Goal: Check status: Check status

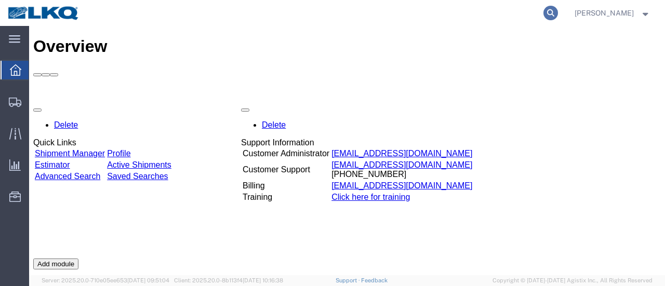
click at [558, 15] on icon at bounding box center [550, 13] width 15 height 15
click at [405, 9] on input "search" at bounding box center [385, 13] width 316 height 25
type input "56640937"
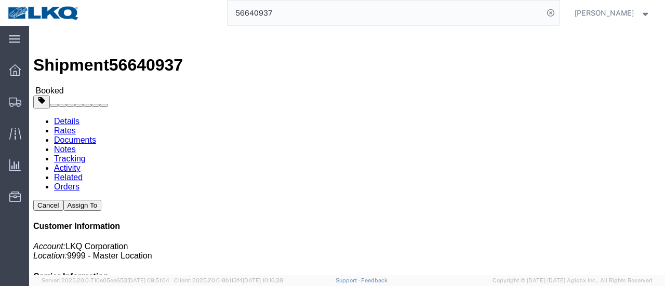
click link "Documents"
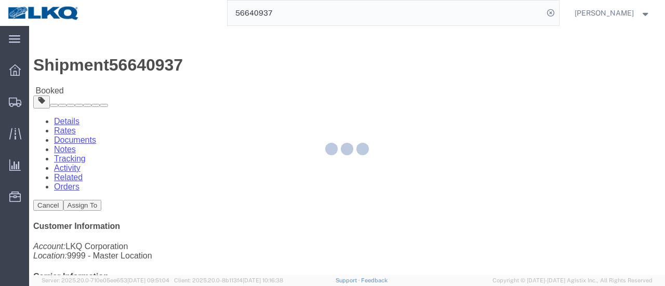
drag, startPoint x: 114, startPoint y: 39, endPoint x: 143, endPoint y: 65, distance: 38.6
click at [143, 65] on div at bounding box center [347, 150] width 636 height 249
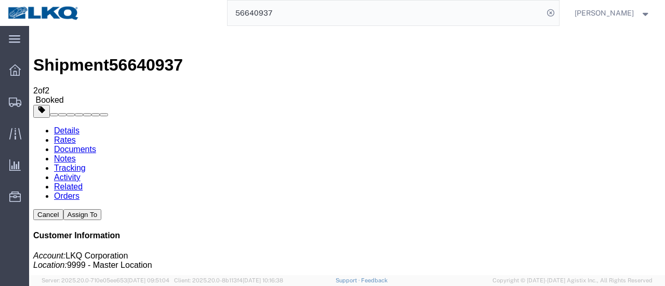
drag, startPoint x: 83, startPoint y: 169, endPoint x: 177, endPoint y: 86, distance: 125.4
click at [96, 145] on link "Documents" at bounding box center [75, 149] width 42 height 9
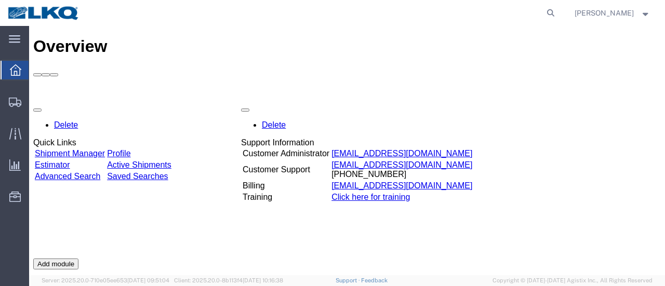
drag, startPoint x: 561, startPoint y: 14, endPoint x: 541, endPoint y: 18, distance: 20.6
click at [558, 14] on icon at bounding box center [550, 13] width 15 height 15
type input "56640937"
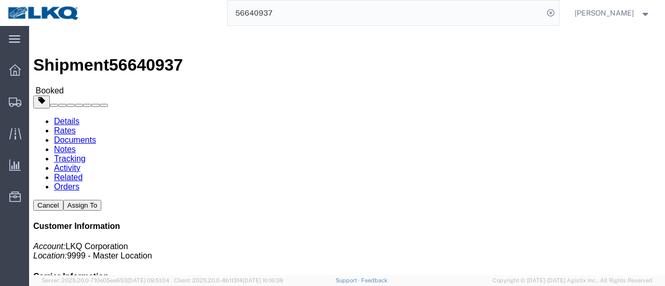
click link "Documents"
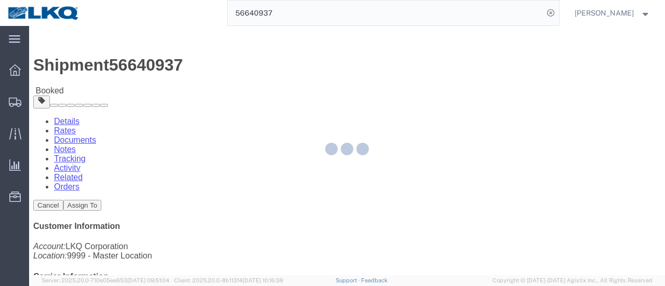
drag, startPoint x: 120, startPoint y: 38, endPoint x: 150, endPoint y: 64, distance: 39.0
click at [150, 64] on div at bounding box center [347, 150] width 636 height 249
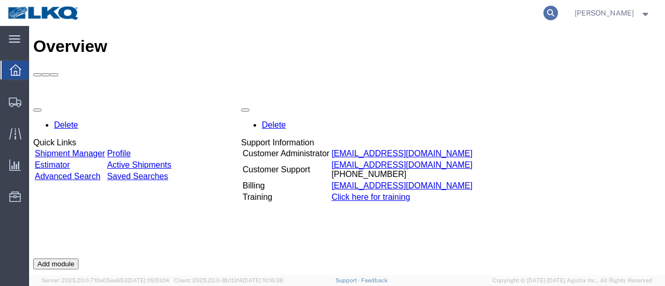
click at [557, 11] on icon at bounding box center [550, 13] width 15 height 15
click at [289, 17] on input "search" at bounding box center [385, 13] width 316 height 25
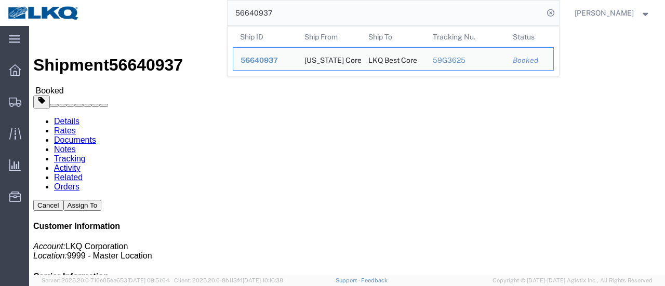
click link "Documents"
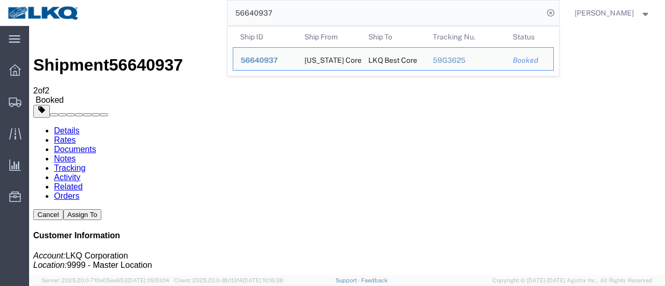
click at [303, 7] on input "56640937" at bounding box center [385, 13] width 316 height 25
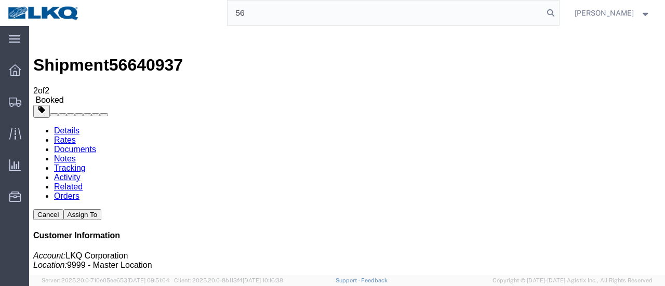
type input "5"
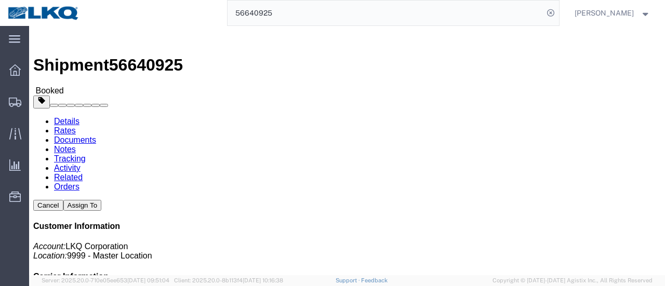
click link "Documents"
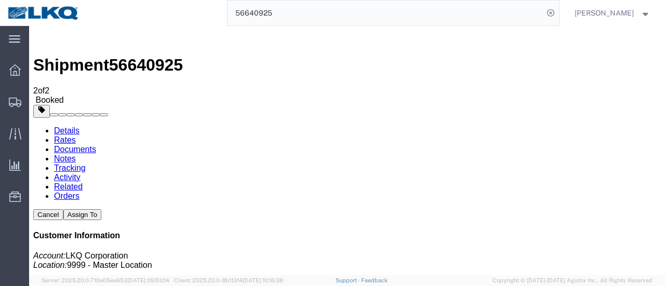
click at [96, 145] on link "Documents" at bounding box center [75, 149] width 42 height 9
click at [286, 16] on input "56640925" at bounding box center [385, 13] width 316 height 25
type input "5"
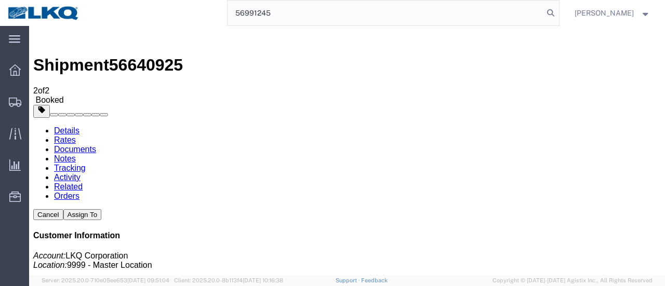
type input "56991245"
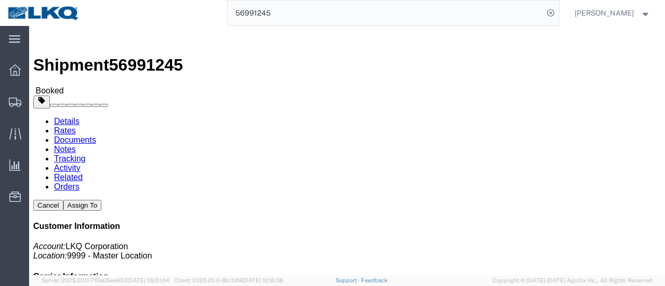
click link "Documents"
